Goal: Information Seeking & Learning: Check status

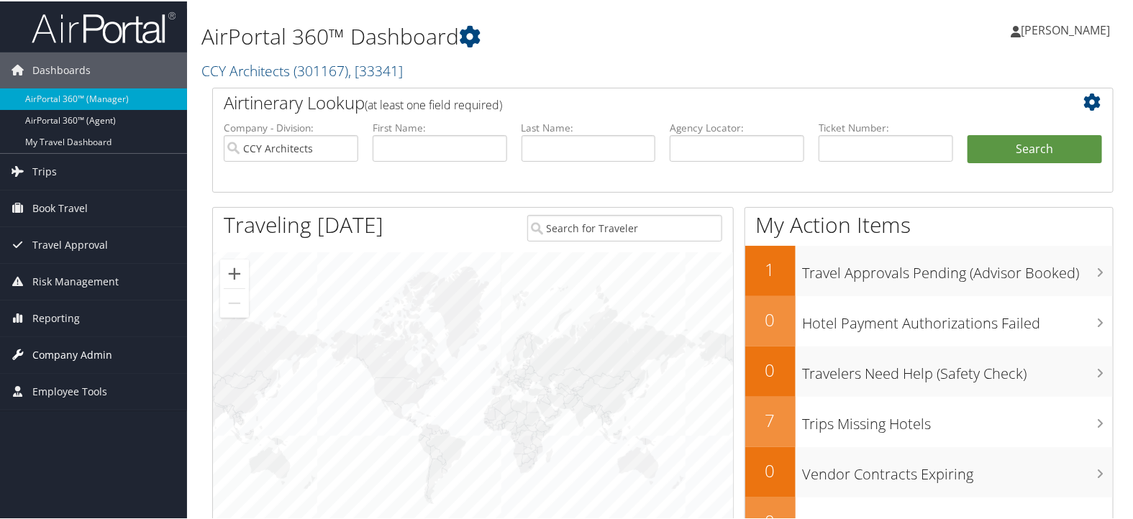
click at [67, 350] on span "Company Admin" at bounding box center [72, 354] width 80 height 36
click at [66, 312] on span "Reporting" at bounding box center [55, 317] width 47 height 36
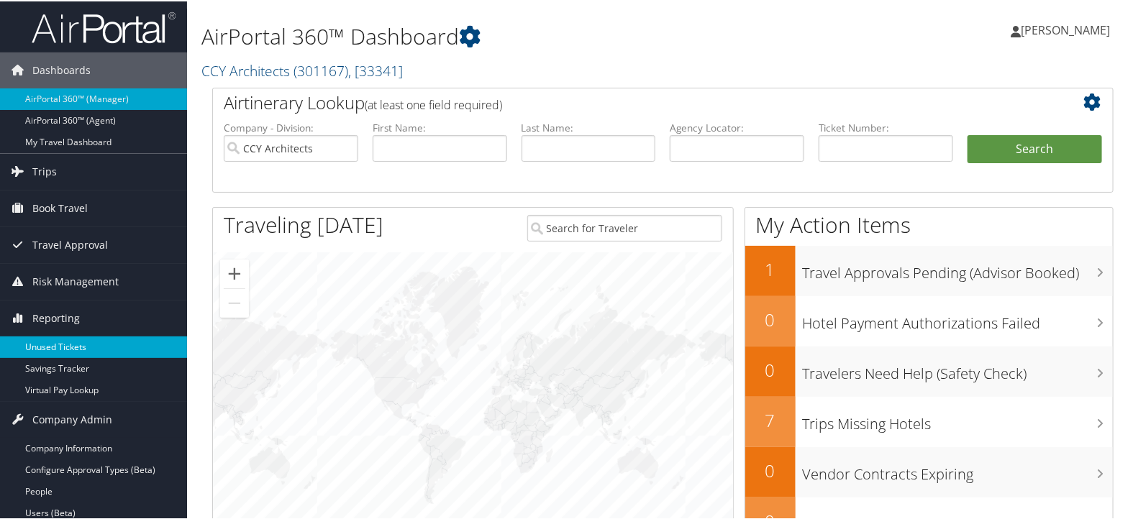
click at [63, 342] on link "Unused Tickets" at bounding box center [93, 346] width 187 height 22
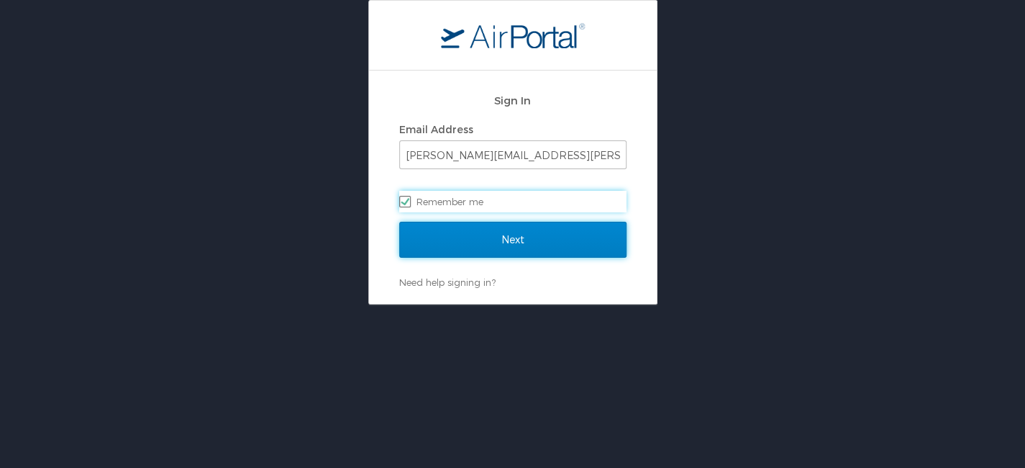
click at [504, 244] on input "Next" at bounding box center [512, 240] width 227 height 36
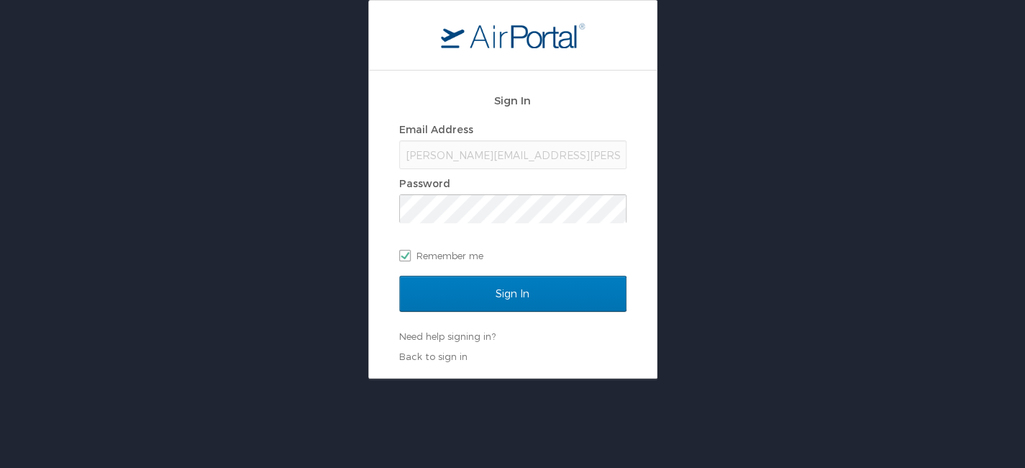
click at [532, 274] on div "Sign In Email Address karina.alvarado@cbtravel.com Password Remember me" at bounding box center [512, 181] width 227 height 192
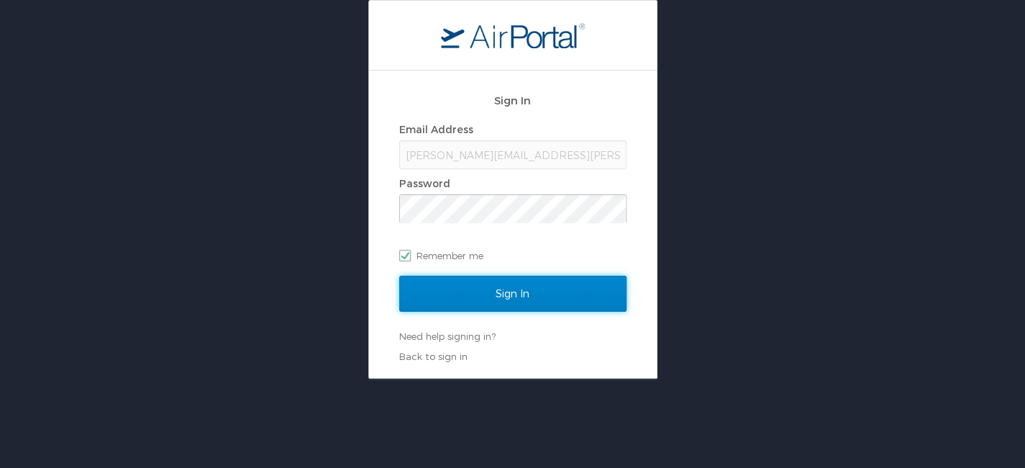
click at [533, 289] on input "Sign In" at bounding box center [512, 293] width 227 height 36
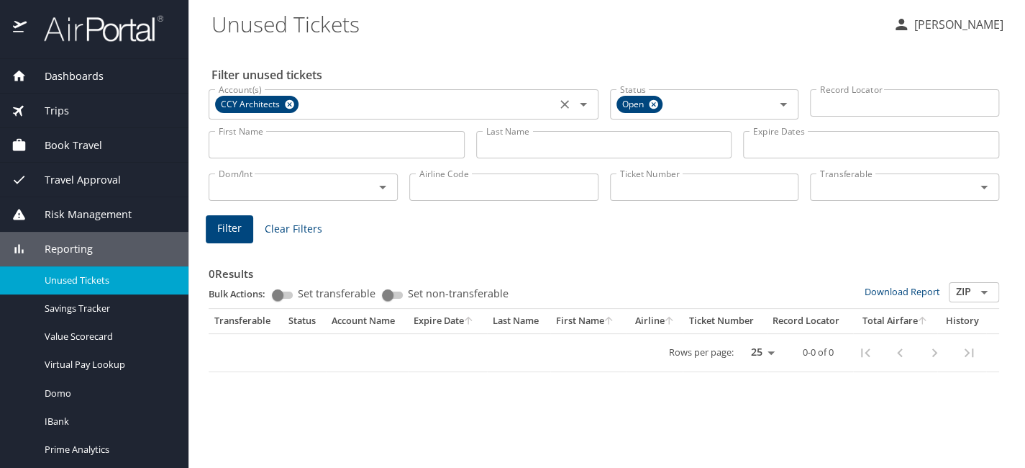
click at [293, 106] on div "CCY Architects" at bounding box center [256, 104] width 83 height 17
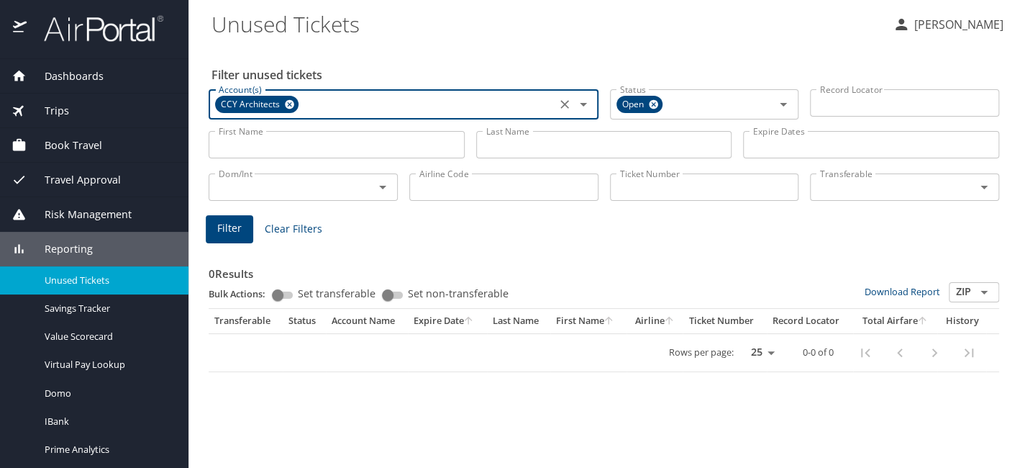
click at [285, 105] on icon at bounding box center [289, 104] width 9 height 9
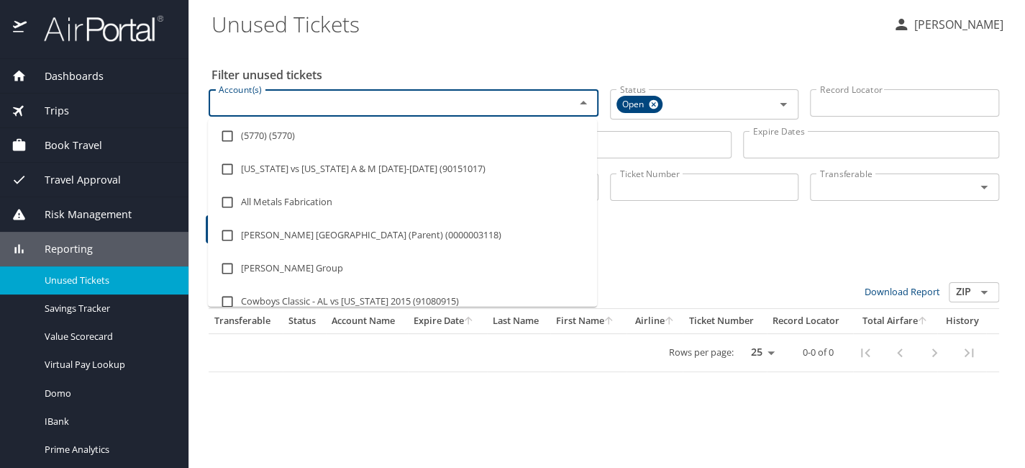
click at [290, 104] on input "Account(s)" at bounding box center [382, 103] width 339 height 19
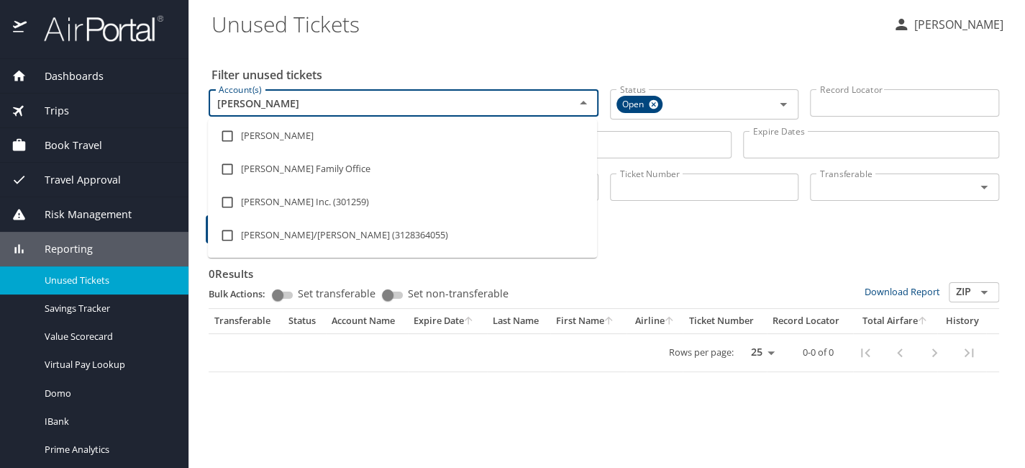
type input "hagerty"
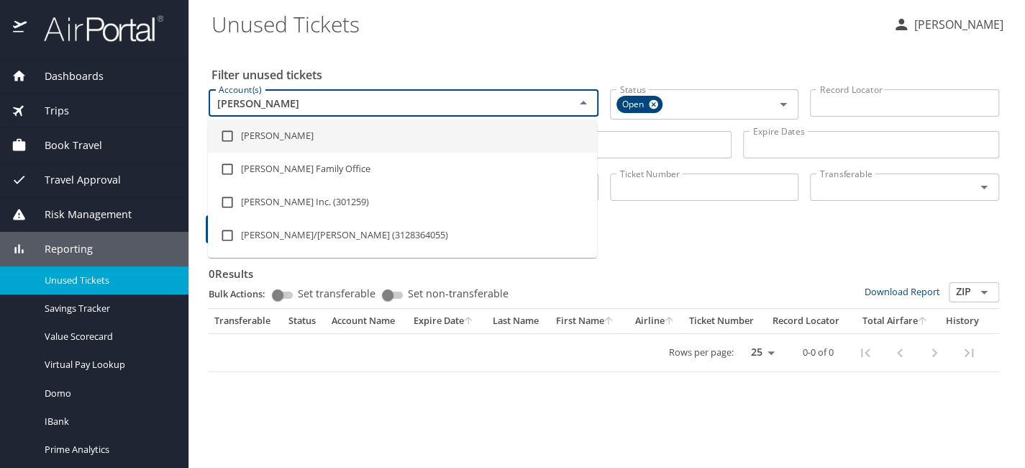
click at [250, 144] on li "hagerty" at bounding box center [402, 135] width 389 height 33
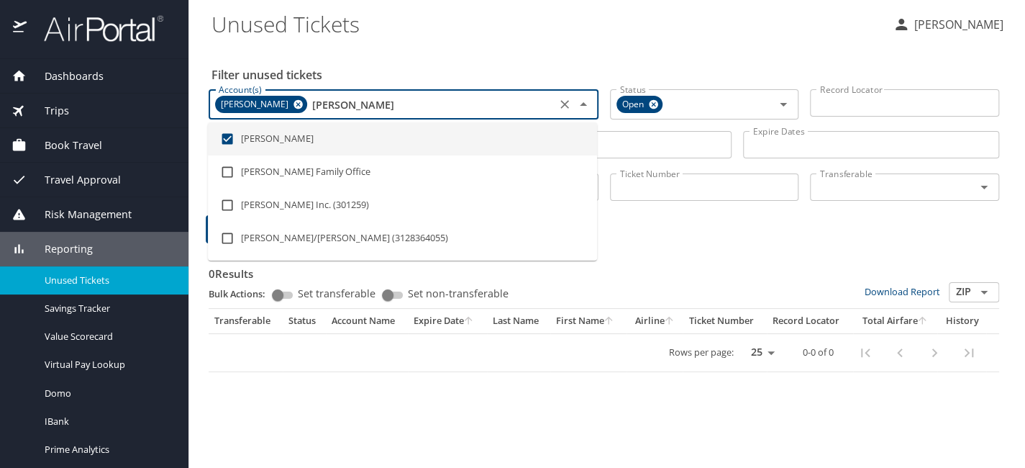
click at [250, 144] on li "hagerty" at bounding box center [402, 138] width 389 height 33
checkbox input "false"
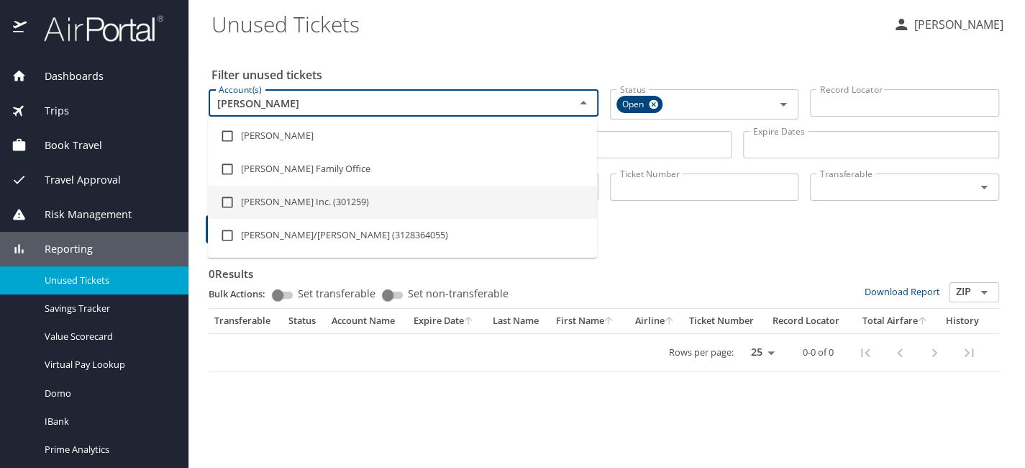
click at [240, 206] on input "checkbox" at bounding box center [227, 201] width 27 height 27
checkbox input "true"
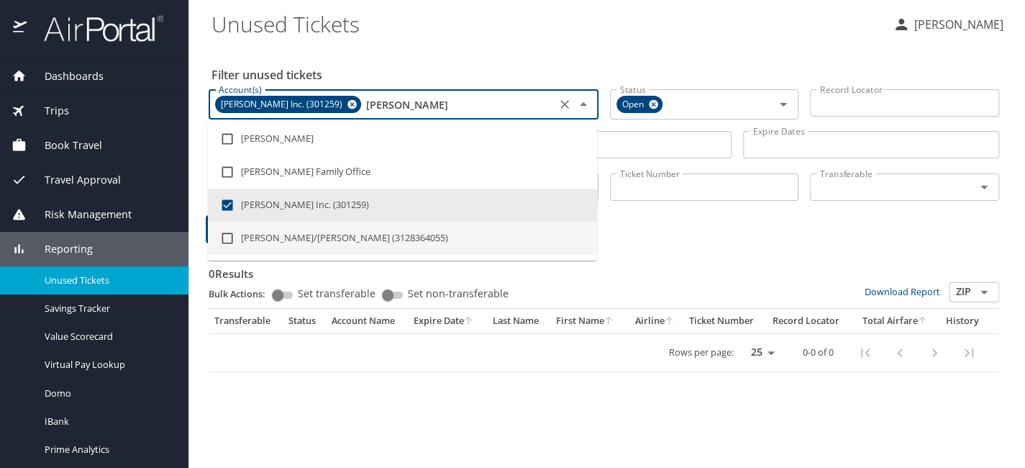
type input "hagerty"
click at [666, 255] on div "0 Results Bulk Actions: Set transferable Set non-transferable Download Report Z…" at bounding box center [604, 309] width 790 height 126
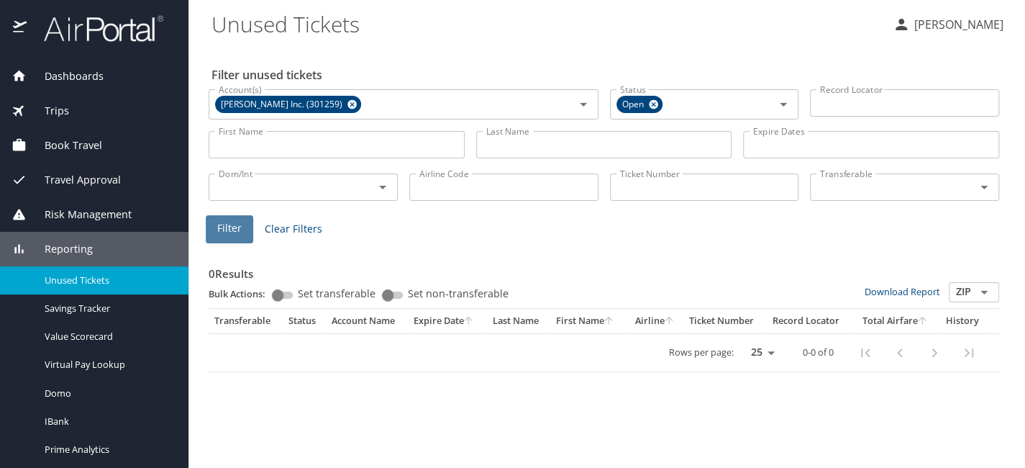
click at [241, 227] on button "Filter" at bounding box center [229, 229] width 47 height 28
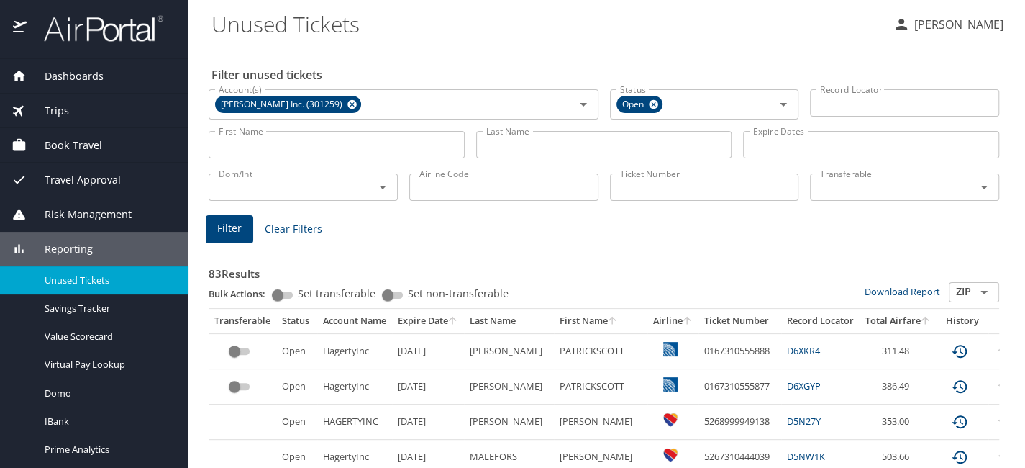
click at [643, 190] on input "Ticket Number" at bounding box center [704, 186] width 189 height 27
paste input "7232606048"
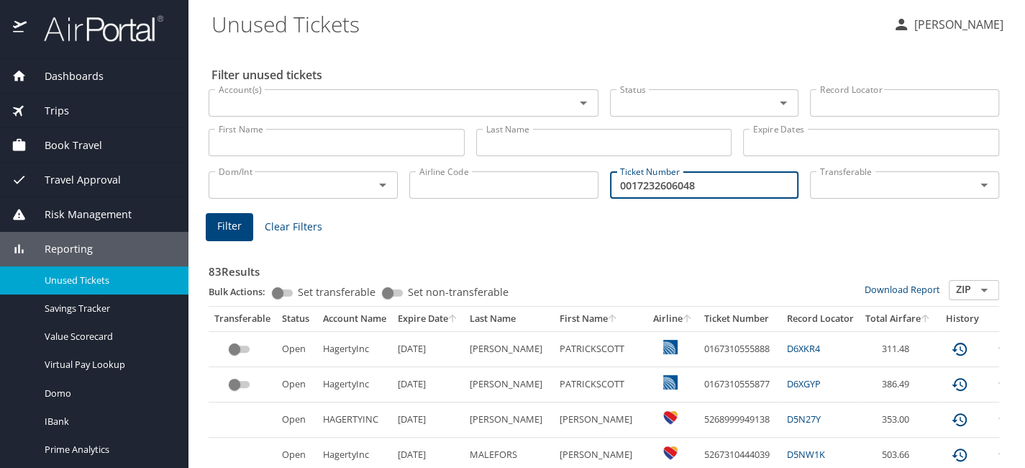
type input "0017232606048"
click at [229, 232] on span "Filter" at bounding box center [229, 226] width 24 height 18
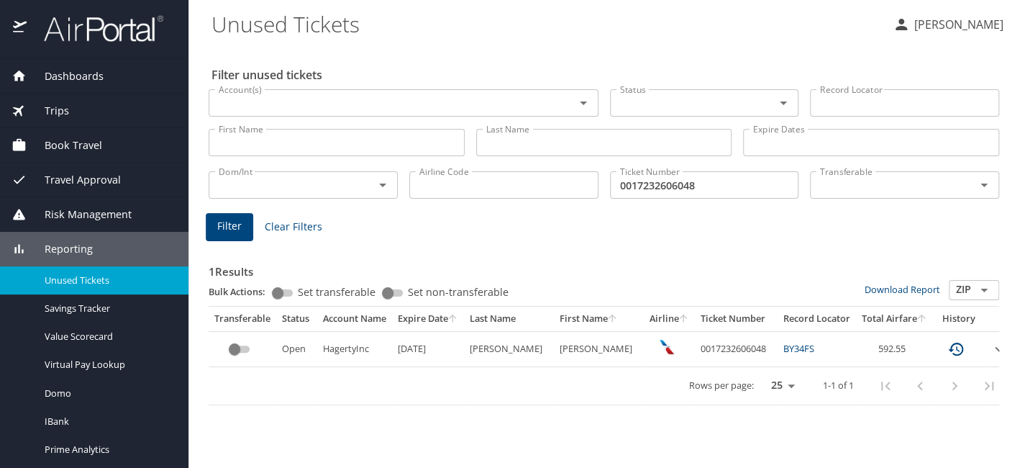
click at [783, 347] on link "BY34FS" at bounding box center [798, 348] width 31 height 13
click at [711, 345] on td "0017232606048" at bounding box center [736, 348] width 83 height 35
copy td "0017232606048"
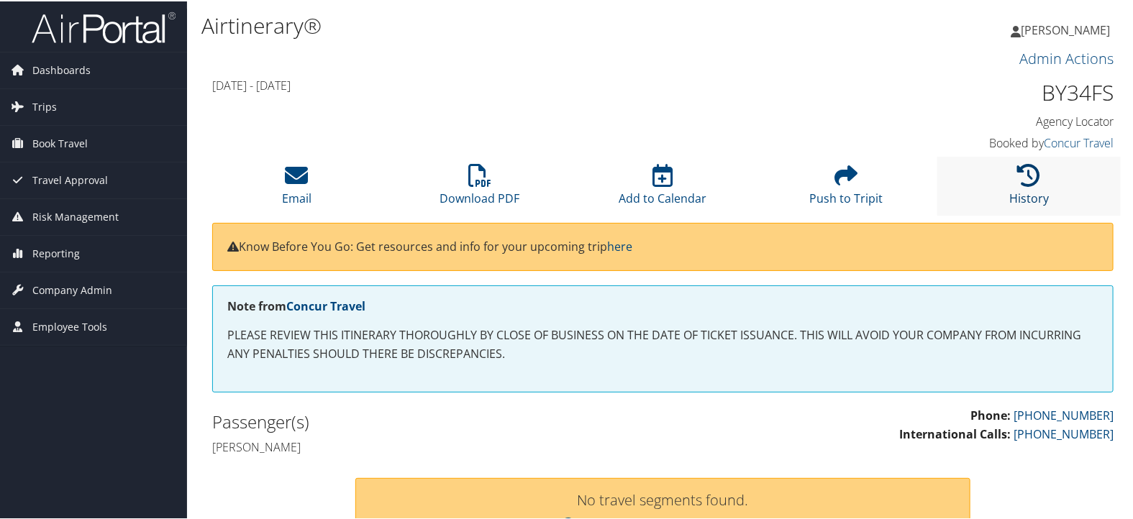
click at [1018, 177] on icon at bounding box center [1029, 174] width 23 height 23
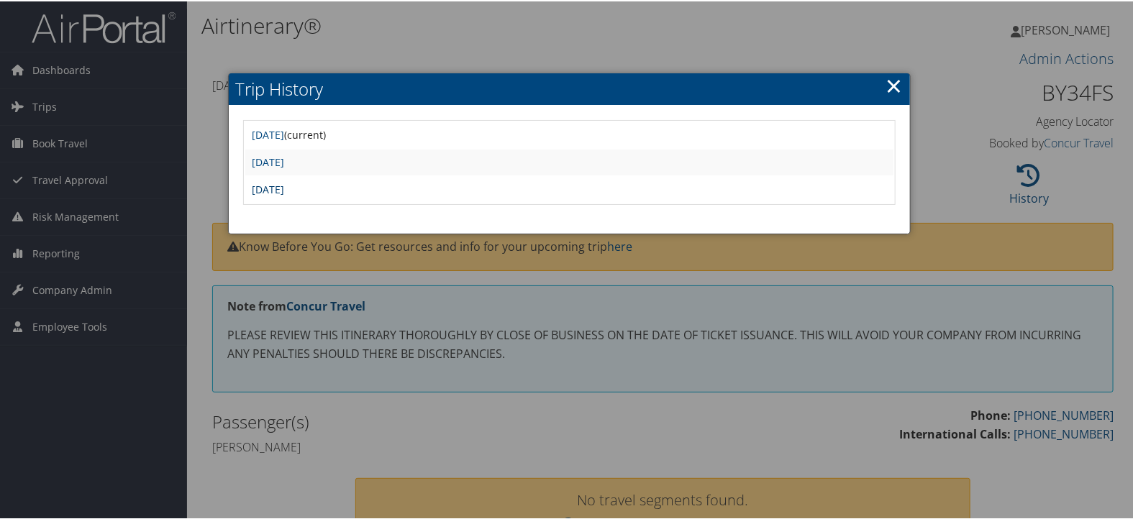
click at [285, 182] on link "[DATE]" at bounding box center [268, 188] width 32 height 14
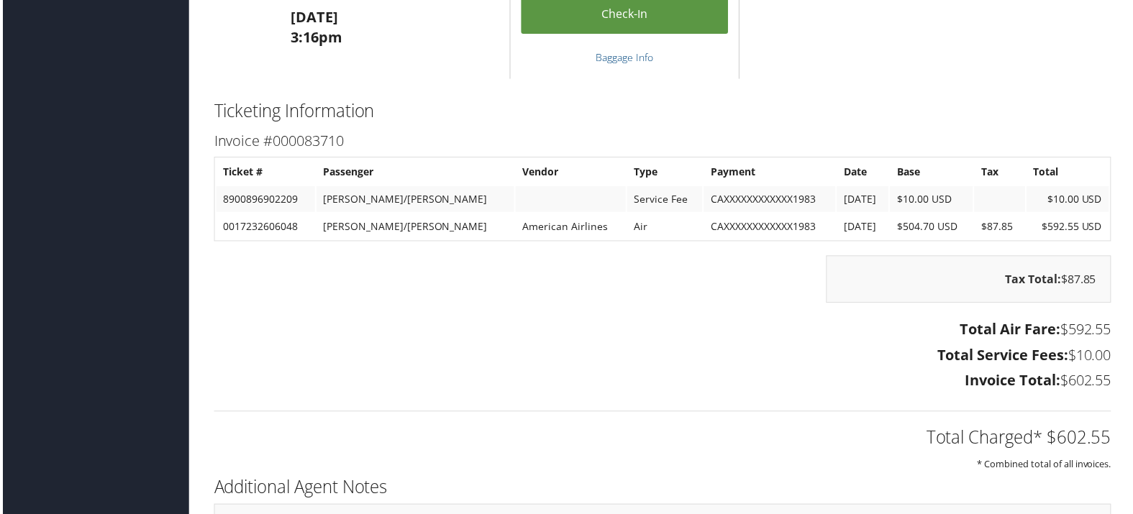
scroll to position [1758, 0]
